Goal: Task Accomplishment & Management: Manage account settings

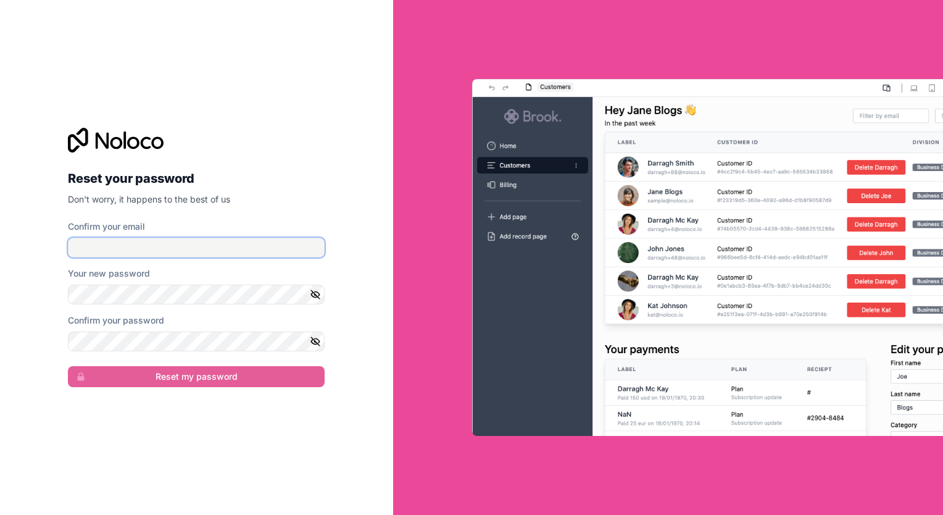
click at [128, 251] on input "Confirm your email" at bounding box center [196, 248] width 257 height 20
type input "[EMAIL_ADDRESS][DOMAIN_NAME]"
click at [367, 253] on div "Reset your password Don't worry, it happens to the best of us Confirm your emai…" at bounding box center [196, 257] width 393 height 515
click at [312, 291] on icon "button" at bounding box center [316, 294] width 9 height 9
click at [356, 251] on div "Reset your password Don't worry, it happens to the best of us Confirm your emai…" at bounding box center [196, 257] width 393 height 515
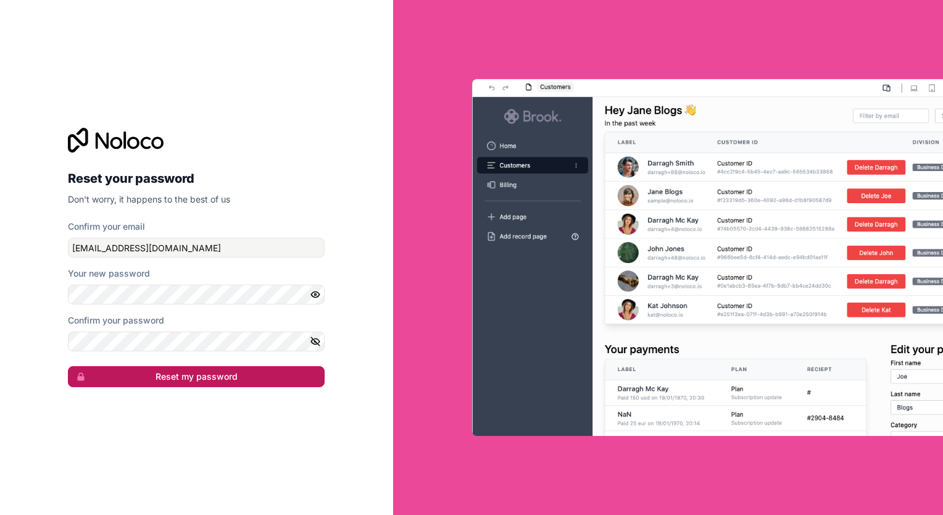
click at [176, 382] on button "Reset my password" at bounding box center [196, 376] width 257 height 21
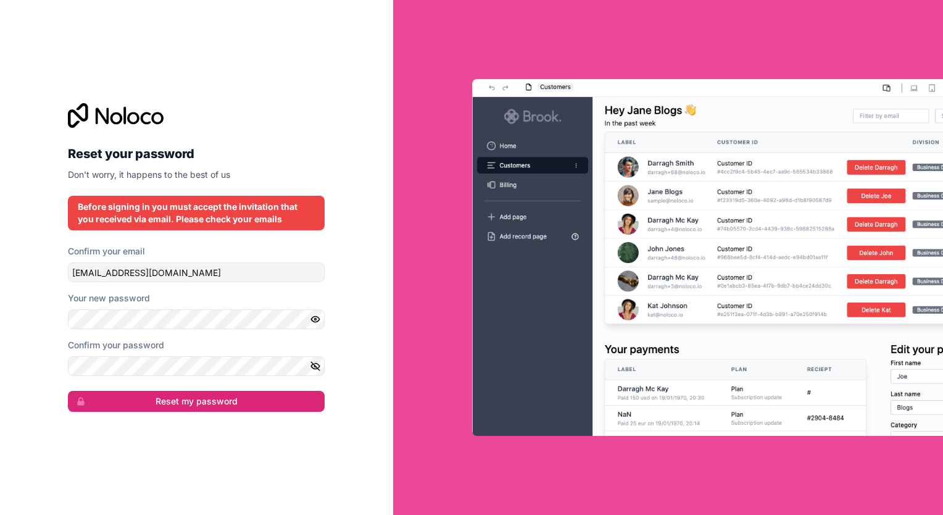
click at [318, 365] on icon "button" at bounding box center [316, 366] width 9 height 6
click at [45, 315] on div "Reset your password Don't worry, it happens to the best of us Before signing in…" at bounding box center [196, 257] width 393 height 515
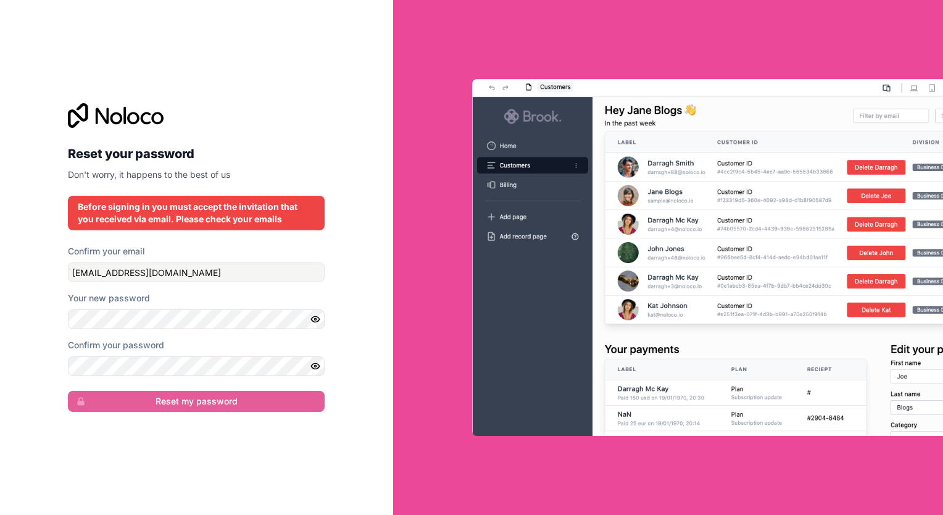
click at [336, 246] on div "Reset your password Don't worry, it happens to the best of us Before signing in…" at bounding box center [196, 257] width 393 height 515
click at [15, 355] on div "Reset your password Don't worry, it happens to the best of us Before signing in…" at bounding box center [196, 257] width 393 height 515
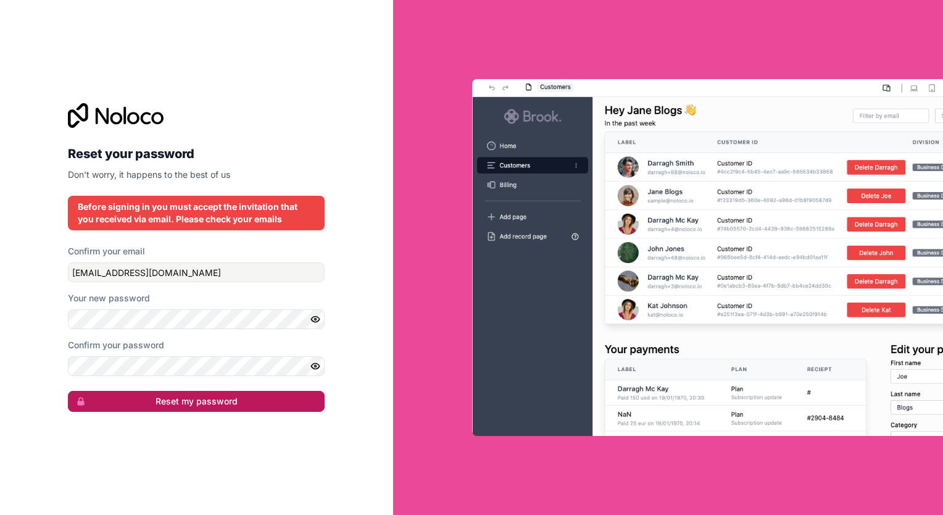
click at [223, 410] on button "Reset my password" at bounding box center [196, 401] width 257 height 21
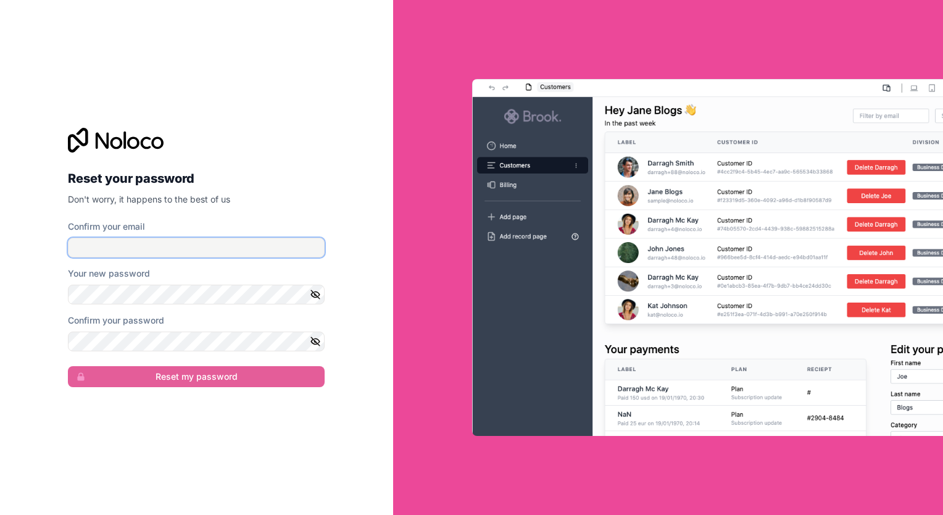
click at [262, 249] on input "Confirm your email" at bounding box center [196, 248] width 257 height 20
type input "[EMAIL_ADDRESS][DOMAIN_NAME]"
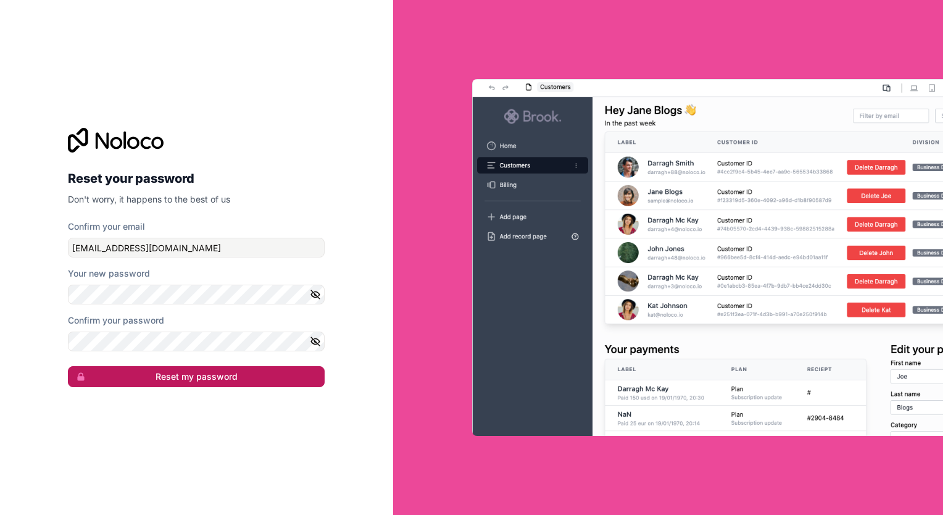
click at [277, 384] on button "Reset my password" at bounding box center [196, 376] width 257 height 21
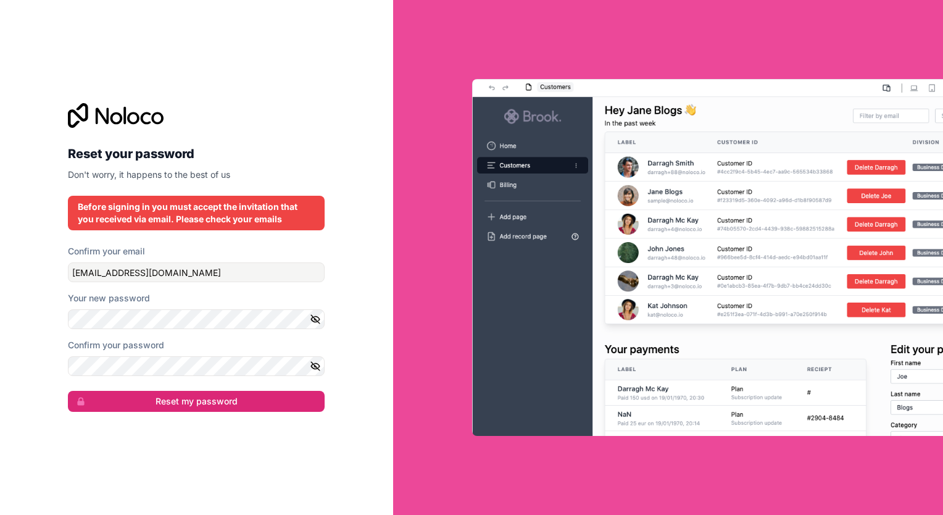
drag, startPoint x: 344, startPoint y: 251, endPoint x: 320, endPoint y: 299, distance: 53.8
click at [344, 251] on div "Reset your password Don't worry, it happens to the best of us Before signing in…" at bounding box center [196, 257] width 393 height 515
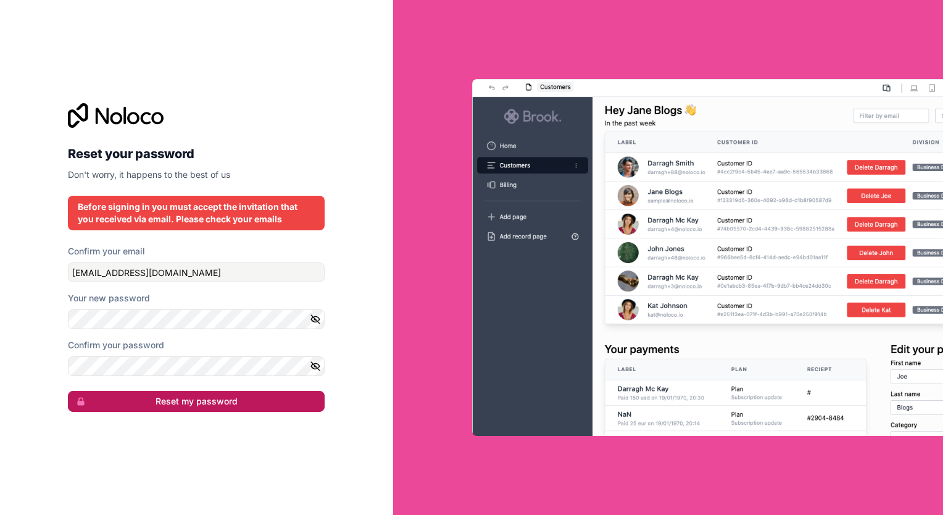
click at [228, 408] on button "Reset my password" at bounding box center [196, 401] width 257 height 21
